Goal: Task Accomplishment & Management: Manage account settings

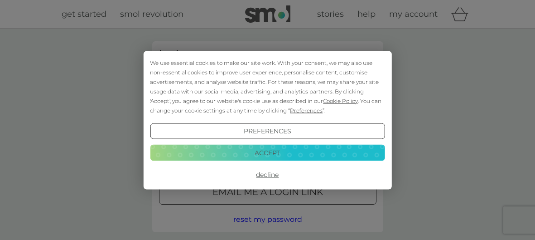
click at [287, 152] on button "Accept" at bounding box center [267, 153] width 235 height 16
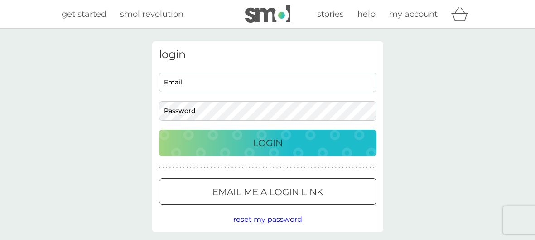
click at [185, 81] on input "Email" at bounding box center [268, 82] width 218 height 19
type input "[EMAIL_ADDRESS][DOMAIN_NAME]"
click at [266, 143] on p "Login" at bounding box center [268, 143] width 30 height 15
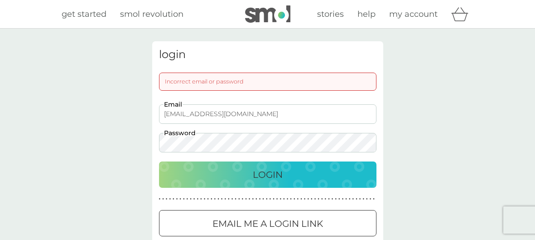
click at [273, 173] on p "Login" at bounding box center [268, 174] width 30 height 15
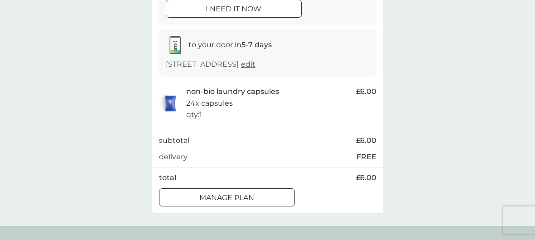
scroll to position [126, 0]
click at [237, 197] on div at bounding box center [227, 197] width 33 height 10
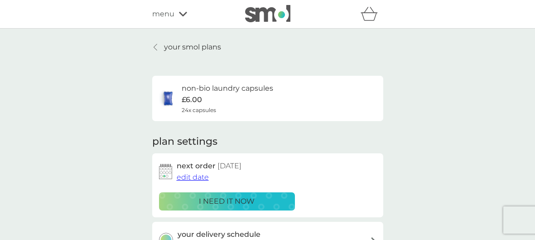
click at [199, 178] on span "edit date" at bounding box center [193, 177] width 32 height 9
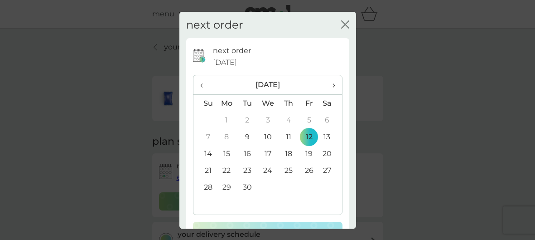
click at [333, 87] on span "›" at bounding box center [330, 84] width 9 height 19
click at [208, 200] on td "30" at bounding box center [205, 203] width 23 height 17
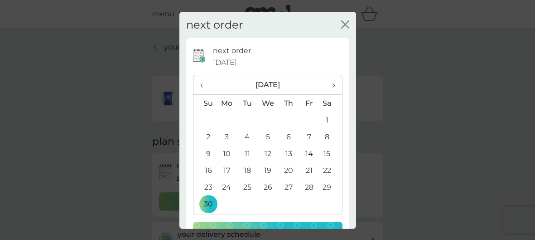
click at [344, 24] on icon "close" at bounding box center [345, 24] width 8 height 8
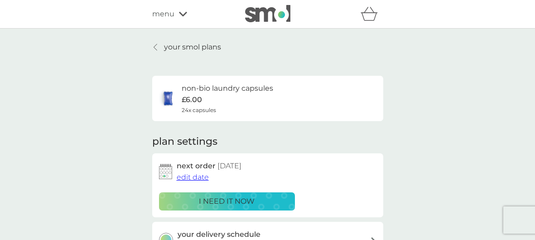
click at [201, 174] on span "edit date" at bounding box center [193, 177] width 32 height 9
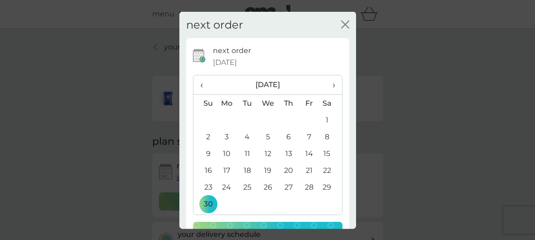
click at [228, 62] on span "12 Sep 2025" at bounding box center [225, 62] width 24 height 12
click at [339, 22] on div "next order close" at bounding box center [268, 24] width 177 height 27
click at [343, 20] on icon "close" at bounding box center [345, 24] width 8 height 8
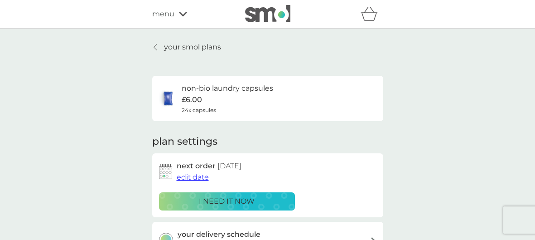
click at [194, 176] on span "edit date" at bounding box center [193, 177] width 32 height 9
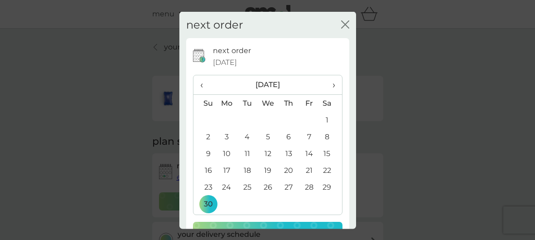
scroll to position [32, 0]
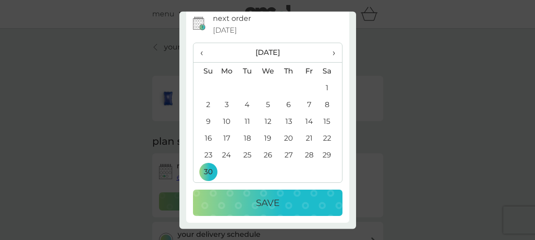
click at [274, 204] on p "Save" at bounding box center [268, 203] width 24 height 15
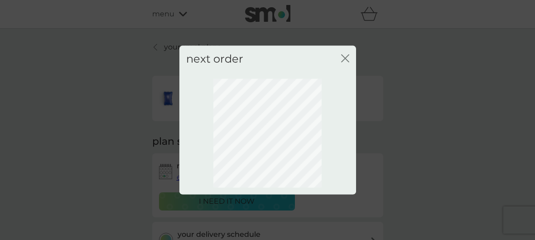
scroll to position [0, 0]
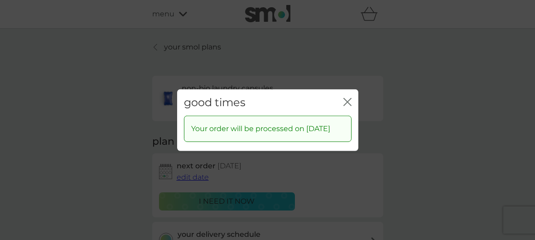
click at [346, 98] on icon "close" at bounding box center [346, 101] width 4 height 7
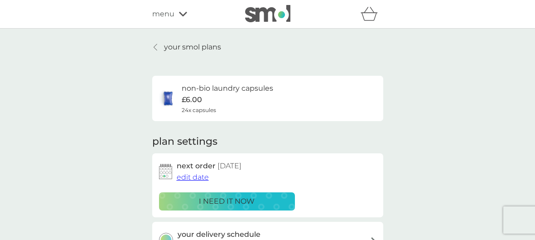
click at [185, 46] on p "your smol plans" at bounding box center [192, 47] width 57 height 12
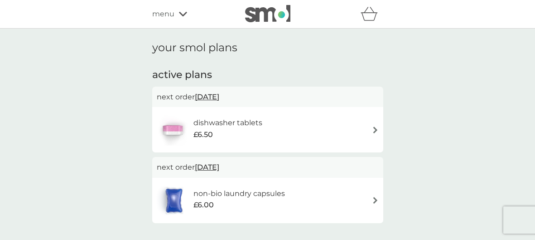
click at [376, 129] on img at bounding box center [375, 129] width 7 height 7
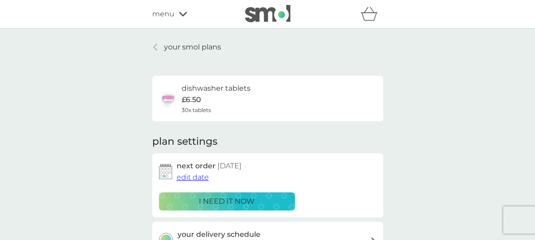
click at [193, 178] on span "edit date" at bounding box center [193, 177] width 32 height 9
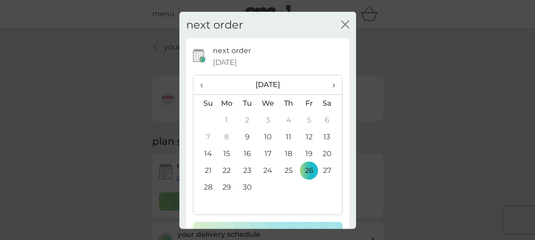
click at [336, 84] on th "›" at bounding box center [330, 84] width 23 height 19
click at [207, 200] on td "30" at bounding box center [205, 203] width 23 height 17
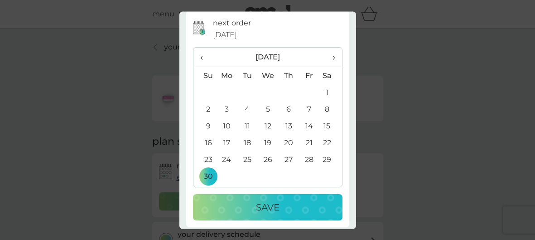
scroll to position [32, 0]
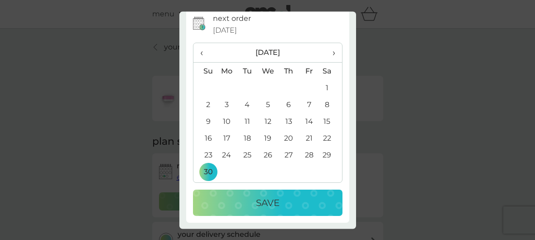
click at [271, 201] on p "Save" at bounding box center [268, 203] width 24 height 15
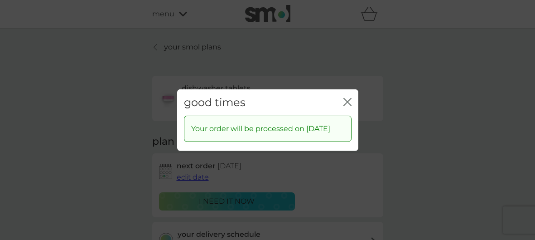
click at [347, 98] on icon "close" at bounding box center [346, 101] width 4 height 7
